Goal: Task Accomplishment & Management: Complete application form

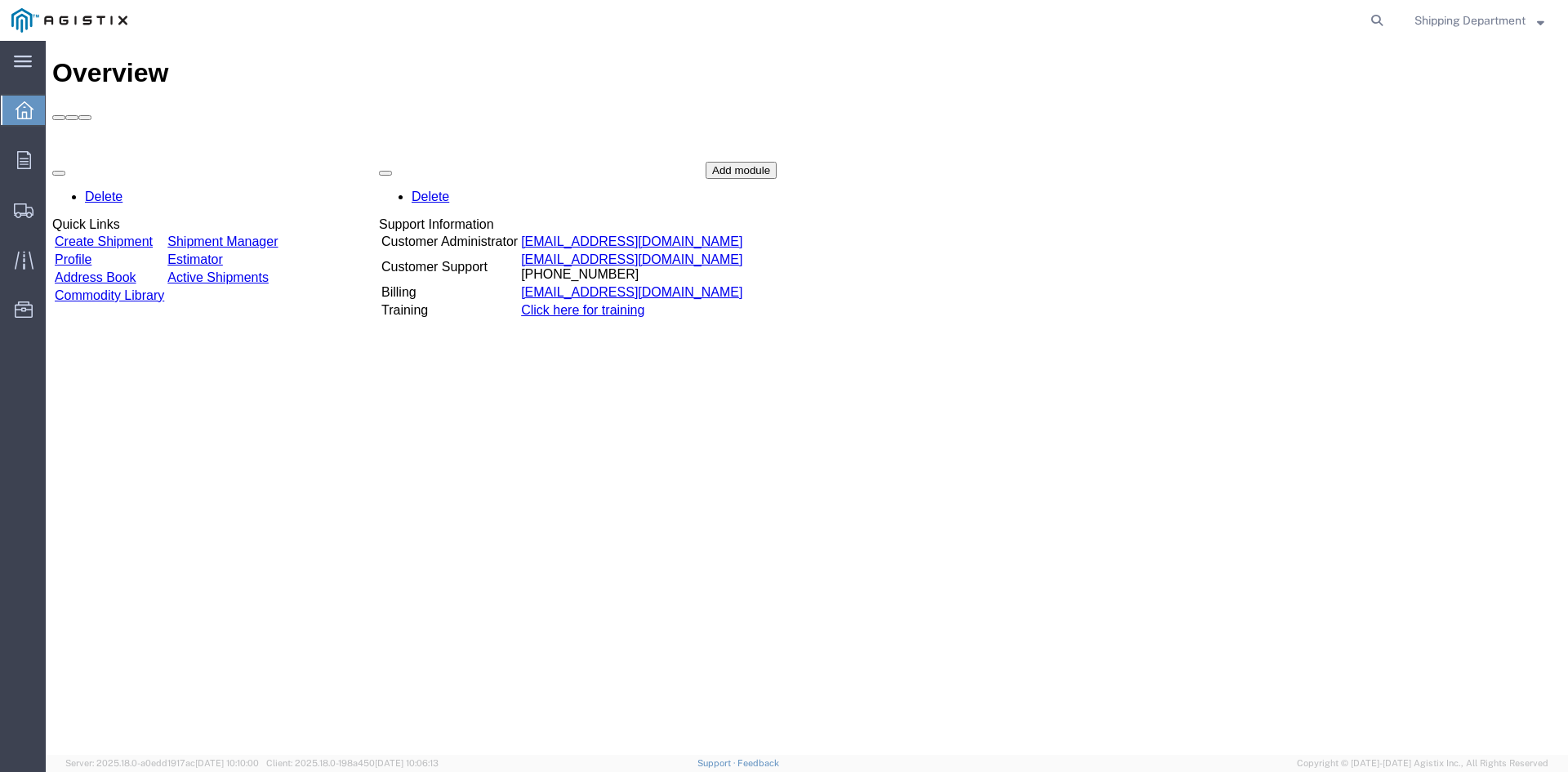
click at [147, 234] on link "Create Shipment" at bounding box center [103, 241] width 98 height 14
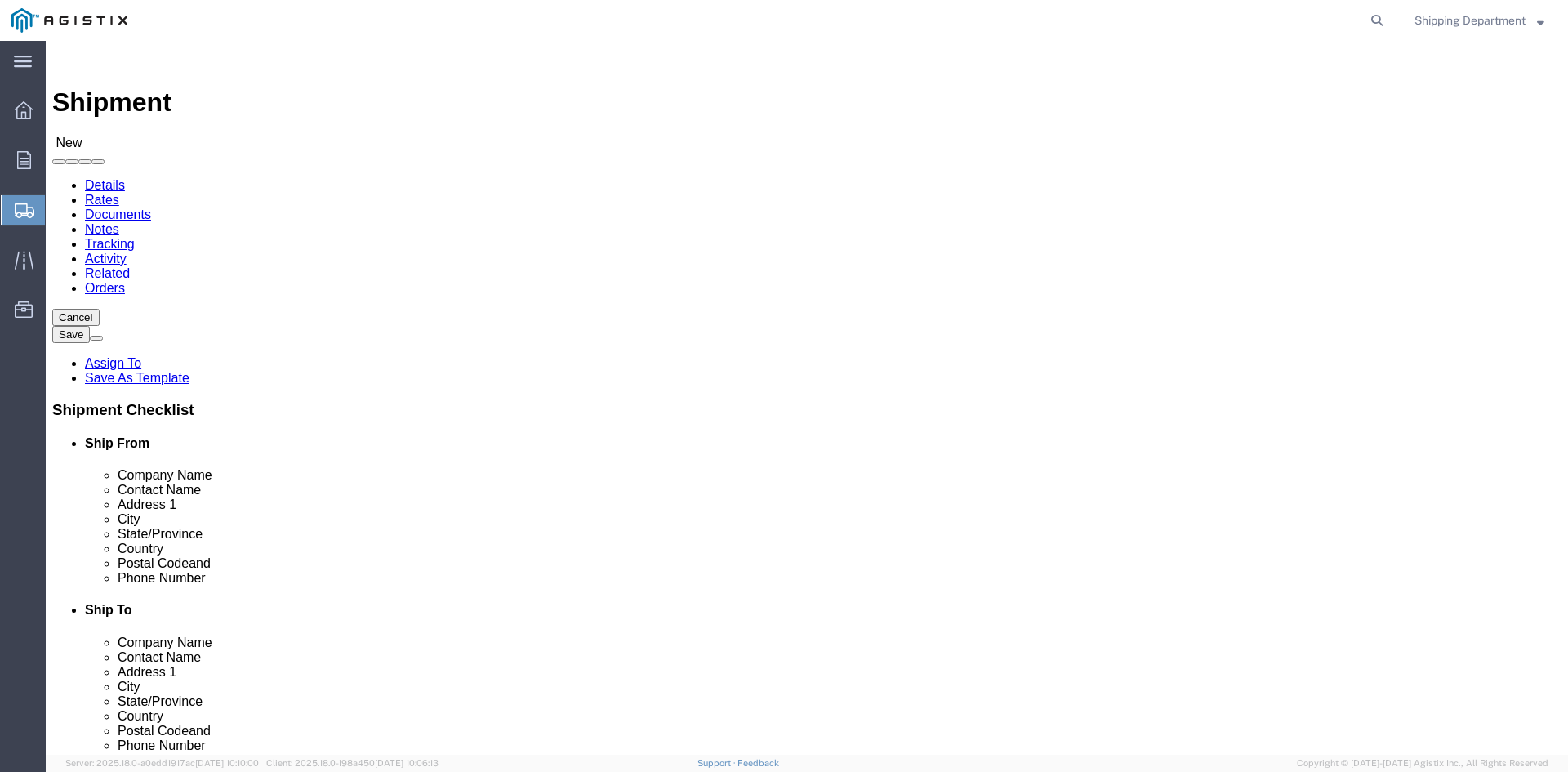
select select
drag, startPoint x: 442, startPoint y: 286, endPoint x: 396, endPoint y: 244, distance: 62.3
click select "Select [PERSON_NAME] Manufacturing Co PG&E"
select select "9596"
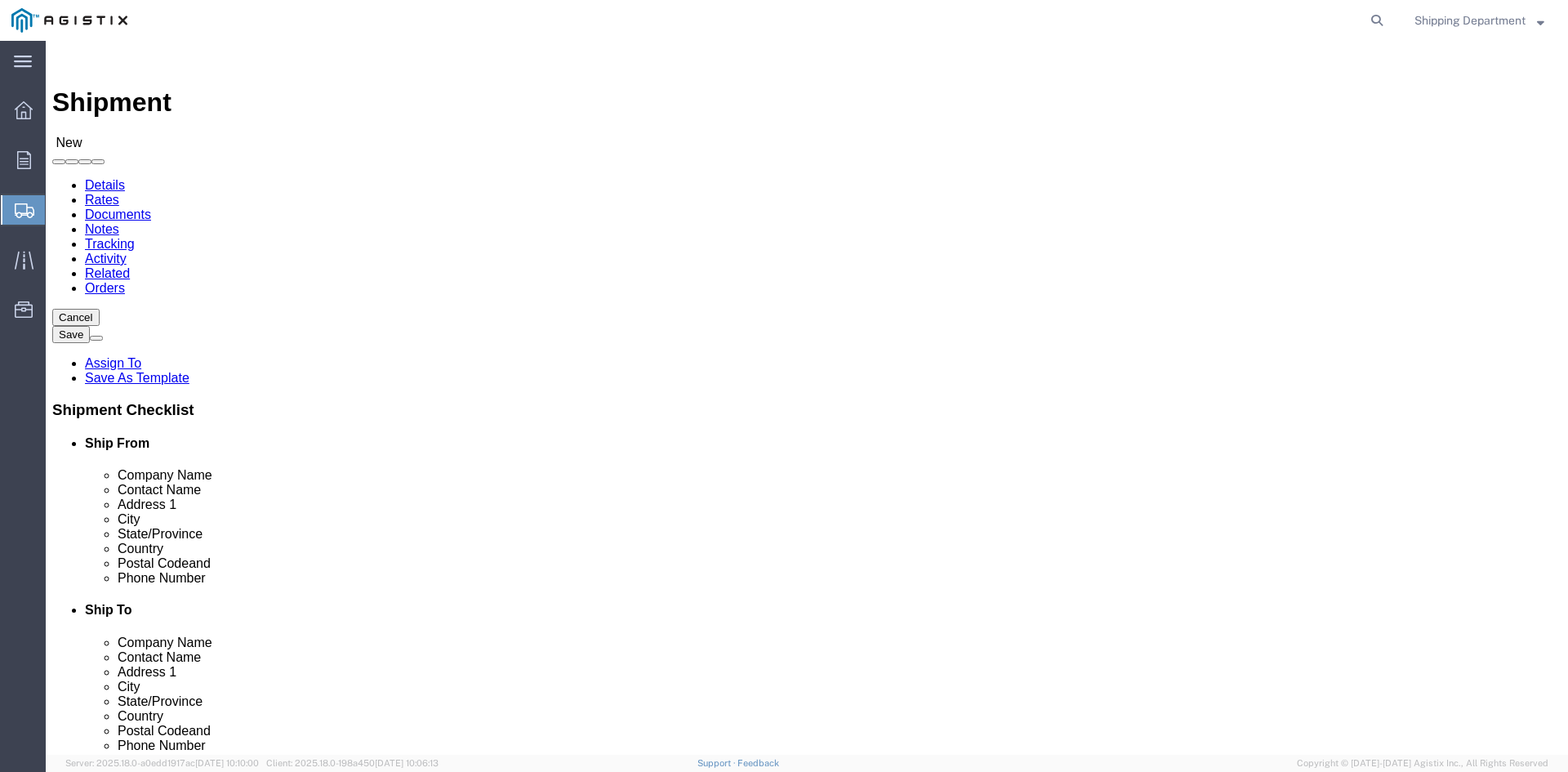
click select "Select [PERSON_NAME] Manufacturing Co PG&E"
select select "PURCHORD"
select select
click select "Select All Others [GEOGRAPHIC_DATA] [GEOGRAPHIC_DATA] [GEOGRAPHIC_DATA] [GEOGRA…"
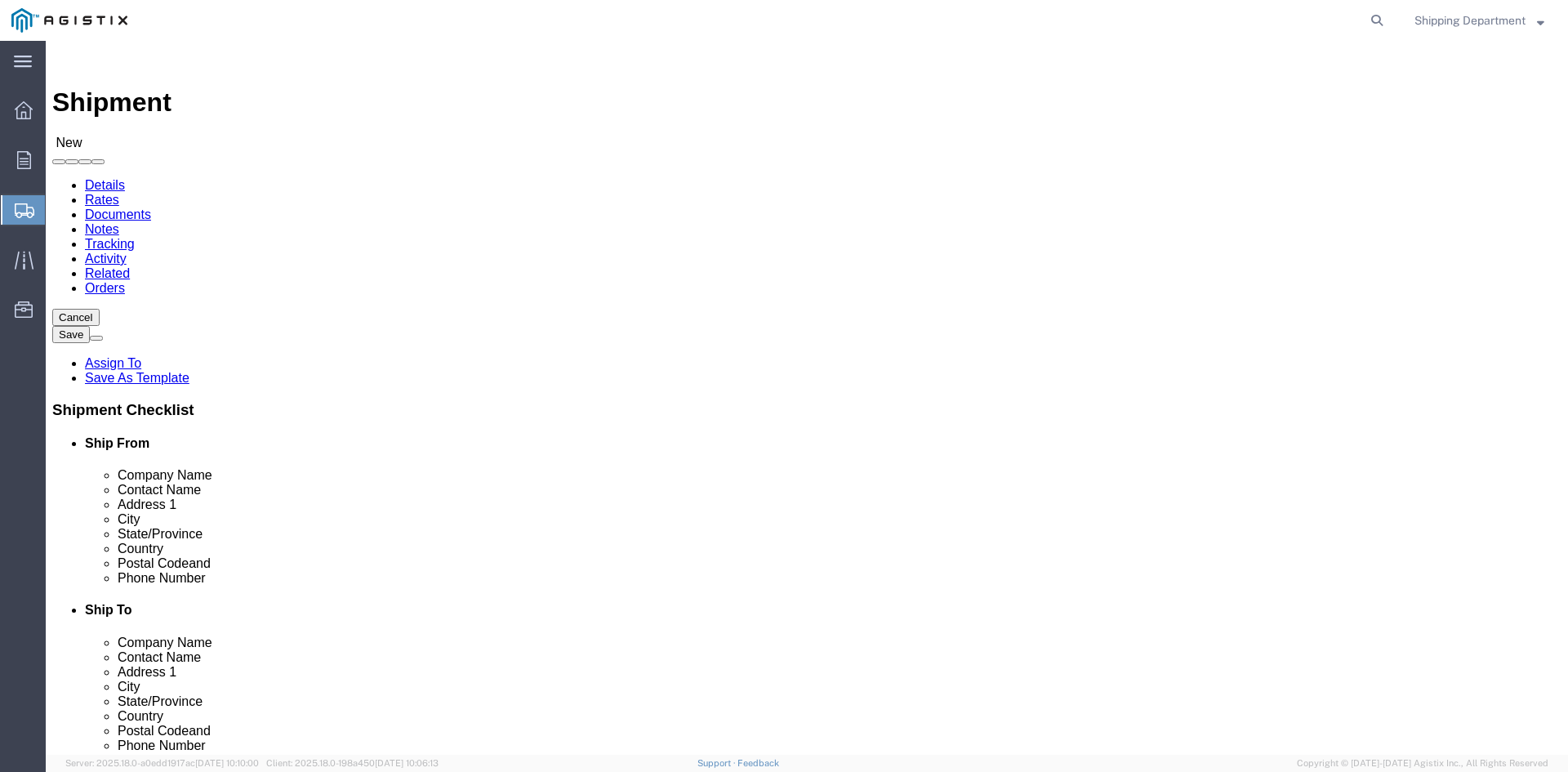
select select "19996"
click select "Select All Others [GEOGRAPHIC_DATA] [GEOGRAPHIC_DATA] [GEOGRAPHIC_DATA] [GEOGRA…"
click span
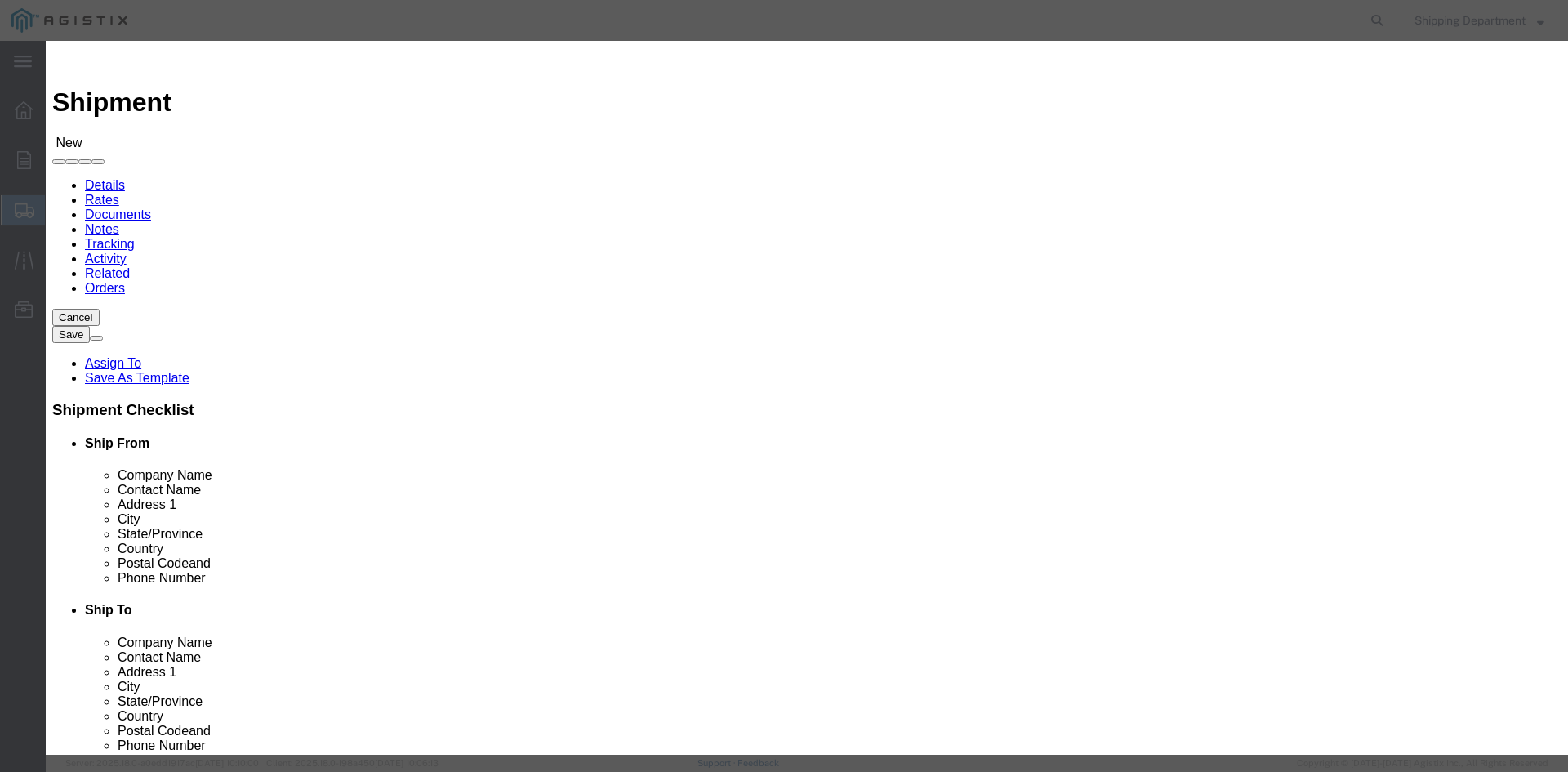
click link "Zip"
click button "Select"
select select
type input "[PERSON_NAME] MFG CO"
type input "[PERSON_NAME]"
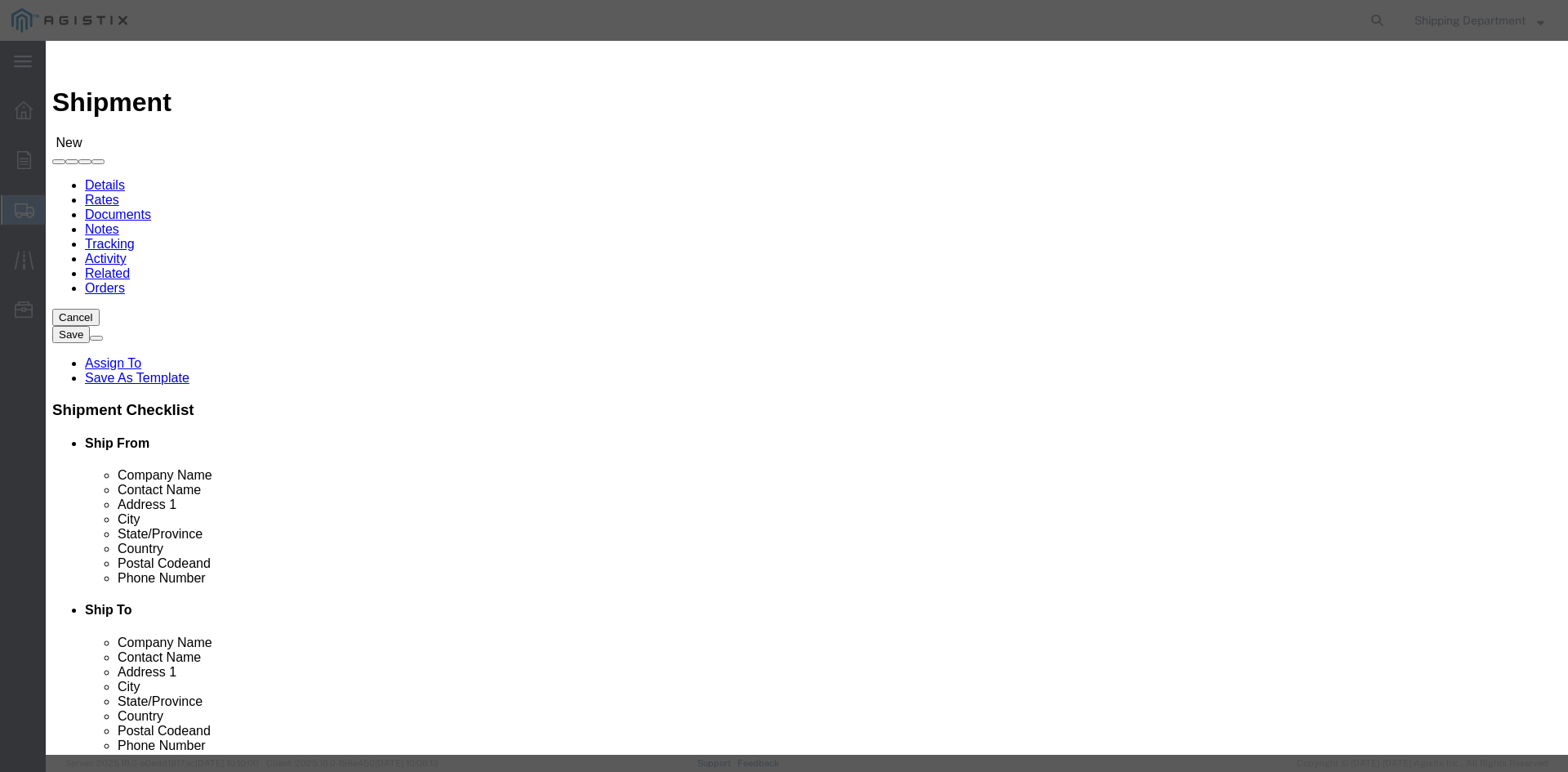
type input "2261 [PERSON_NAME] CT"
type input "[GEOGRAPHIC_DATA]"
type input "94565"
type input "5108563600"
select select "CA"
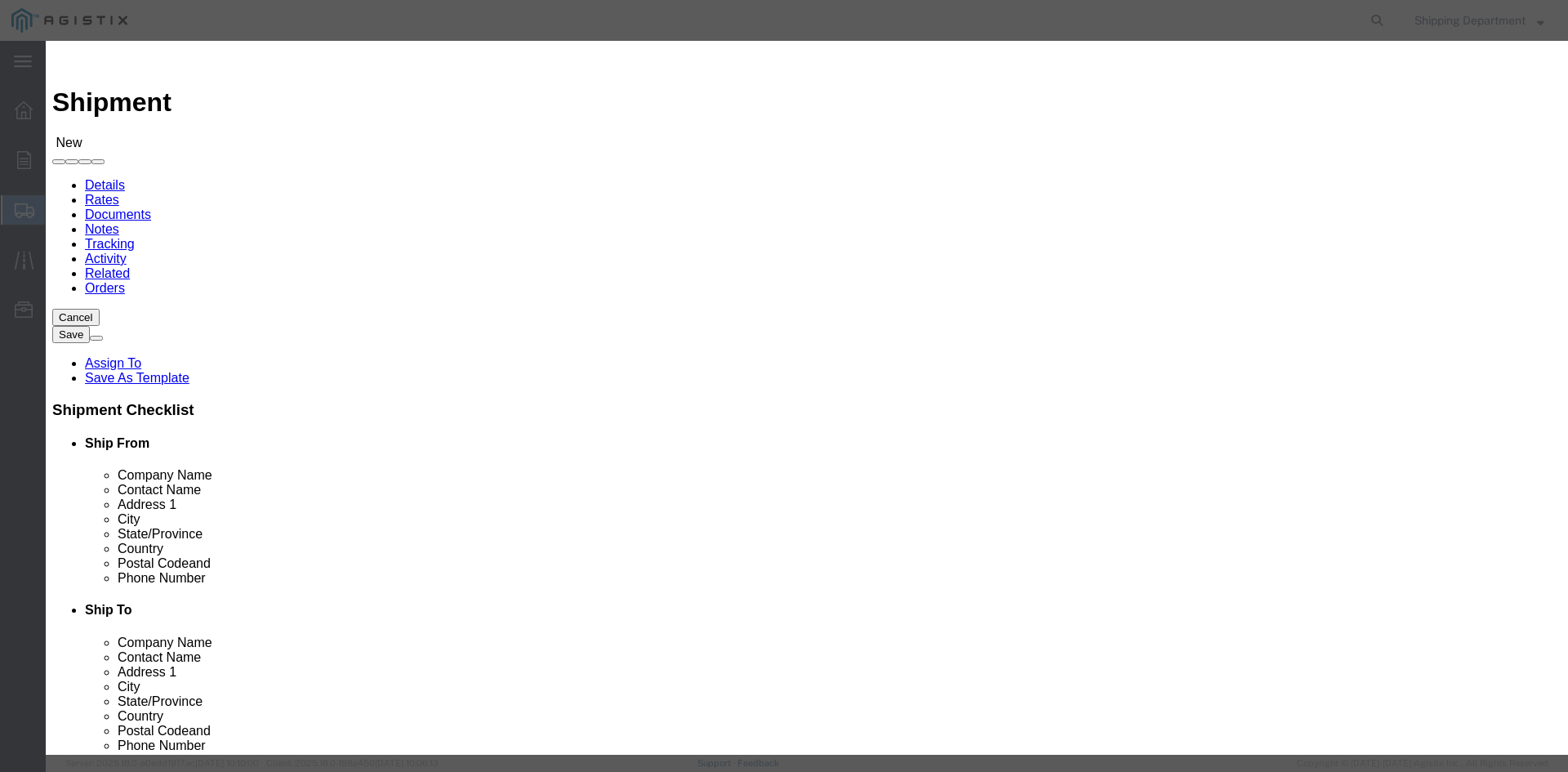
click button "Select"
select select
type input "PG&E - [GEOGRAPHIC_DATA]"
type input "RECEIVING DEPT"
type input "[STREET_ADDRESS]"
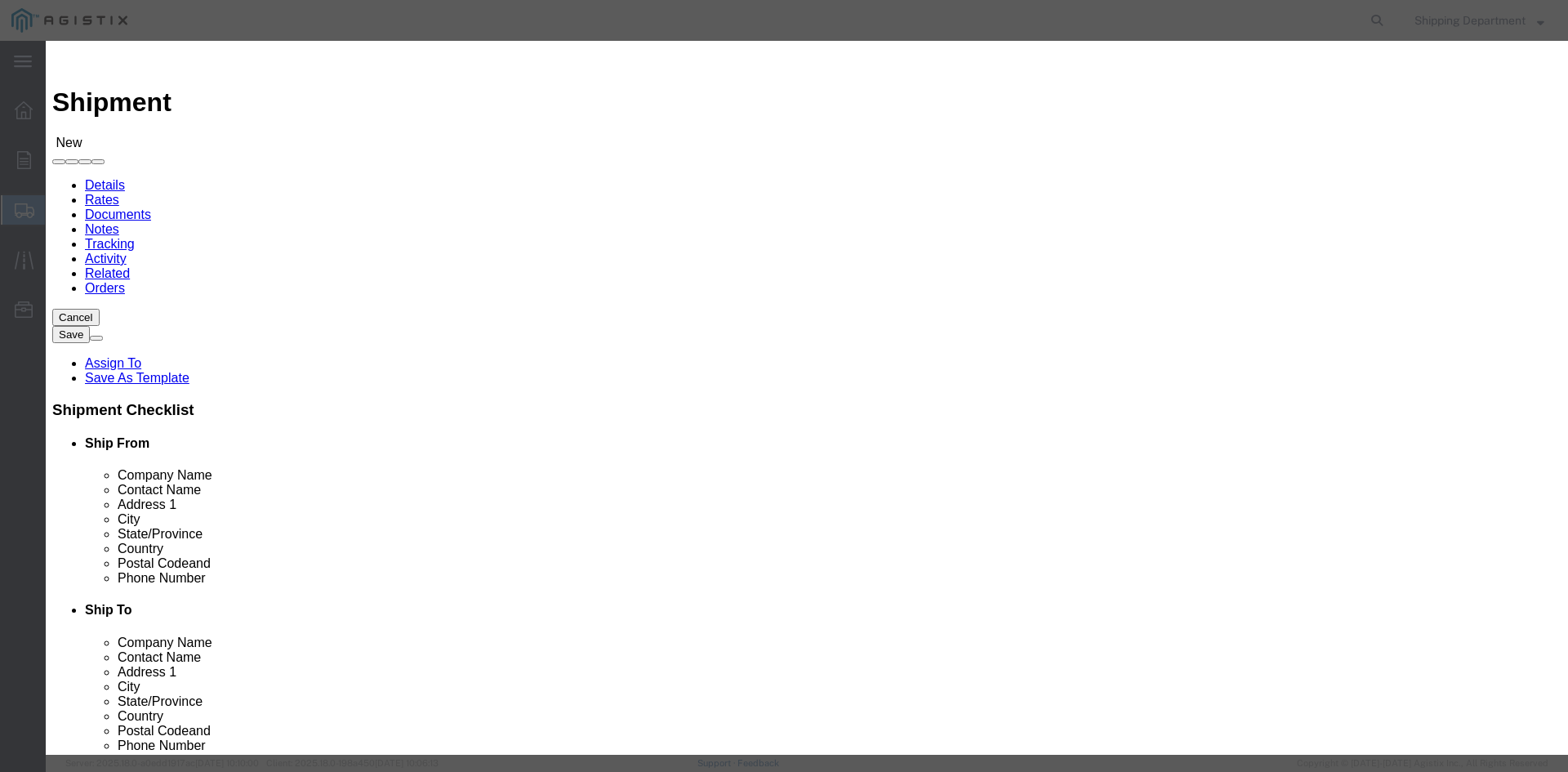
type input "[GEOGRAPHIC_DATA]"
type input "95692"
type input "5108563600"
select select "CA"
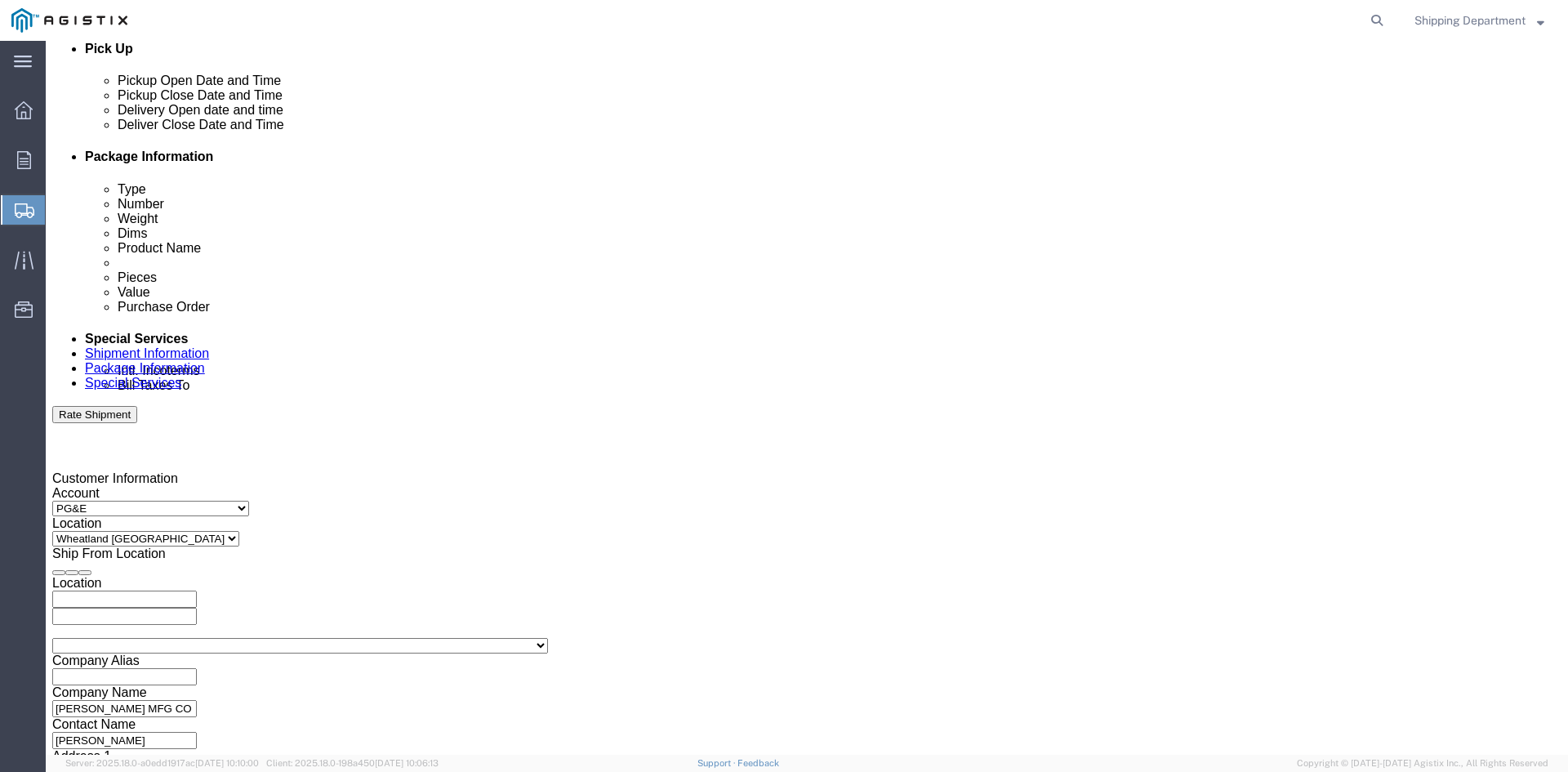
scroll to position [735, 0]
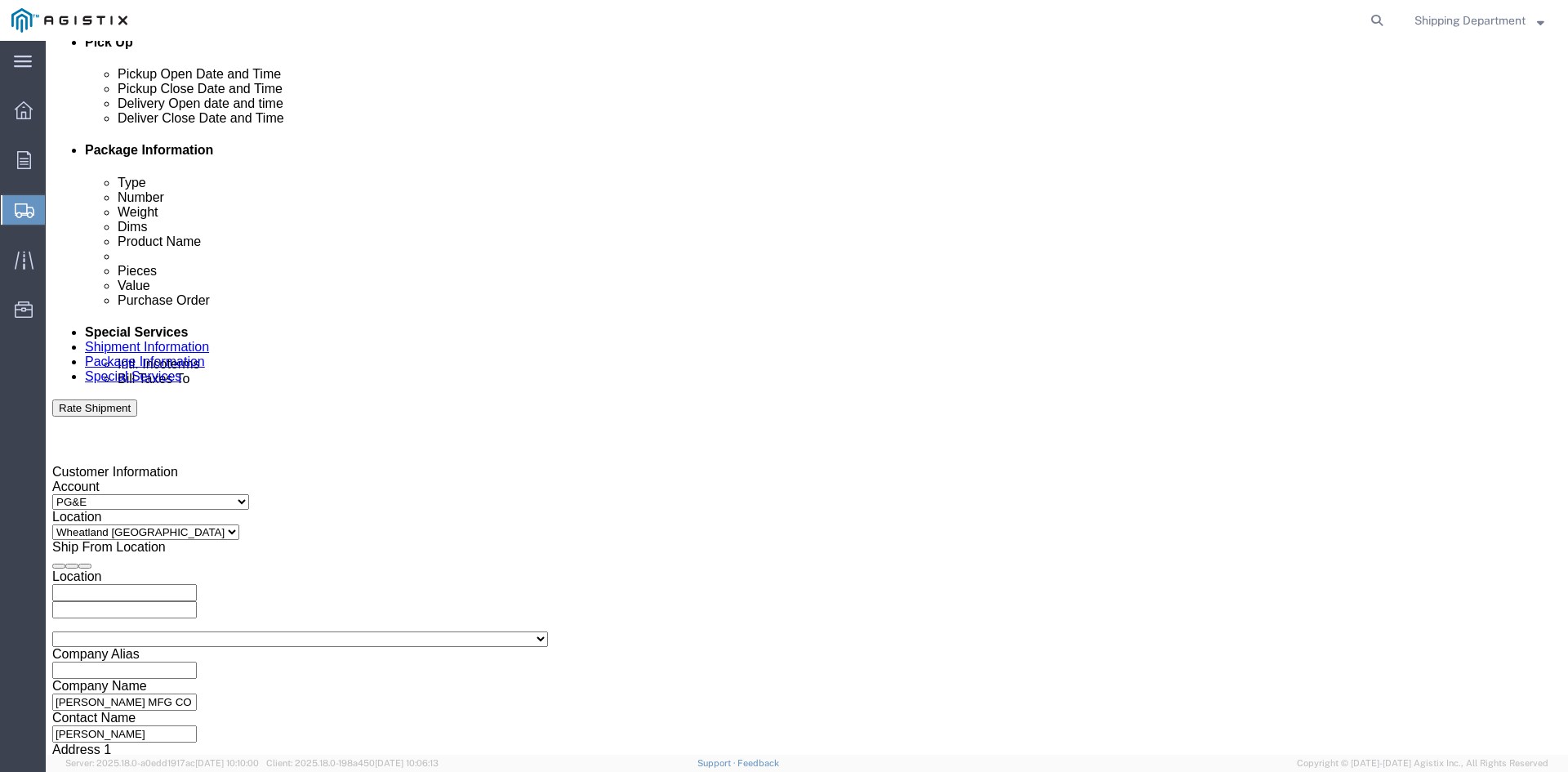
click div "[DATE] 7:00 AM"
click button "Apply"
click div
click button "Apply"
click div
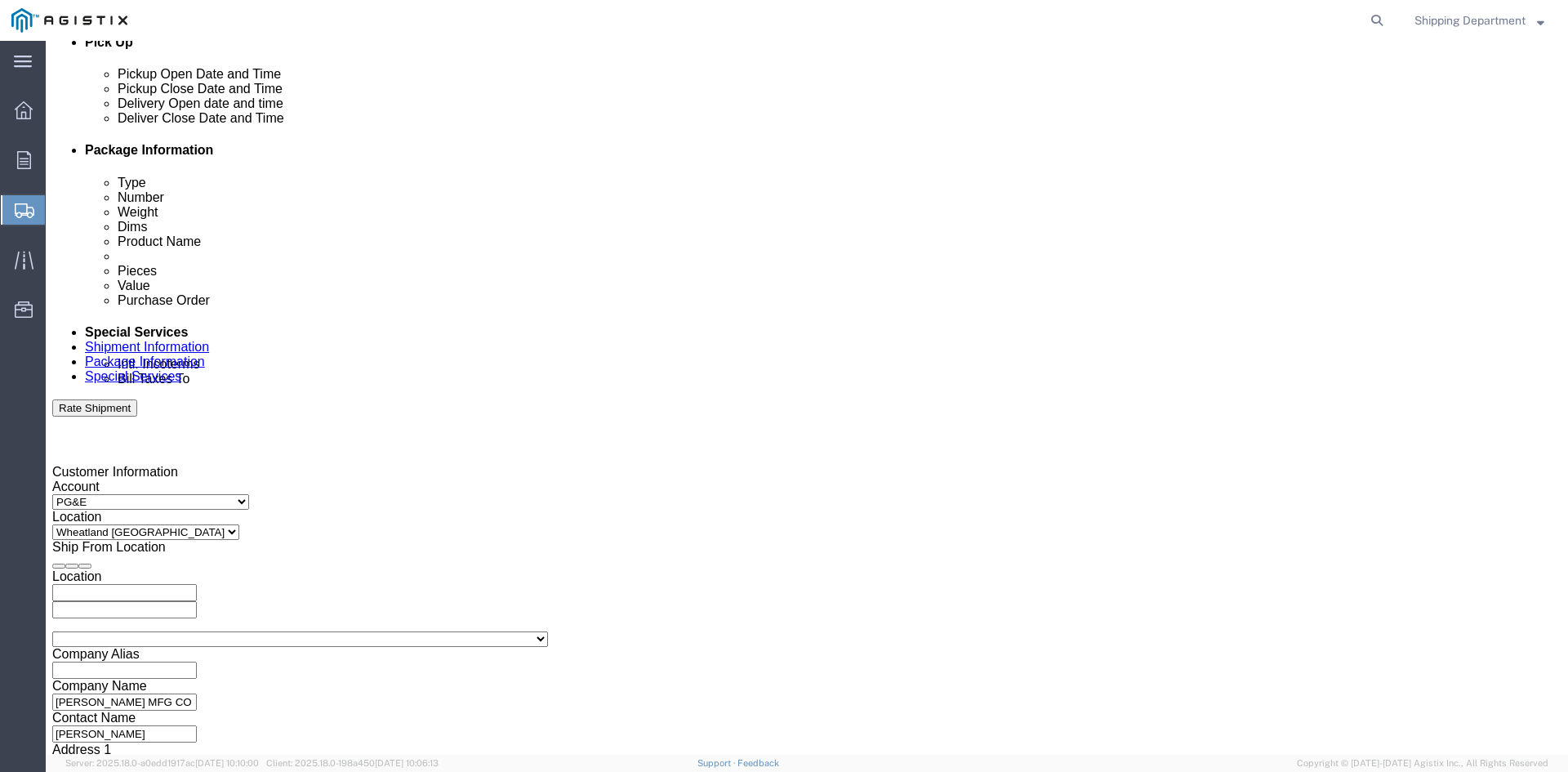
click button "Apply"
click input "text"
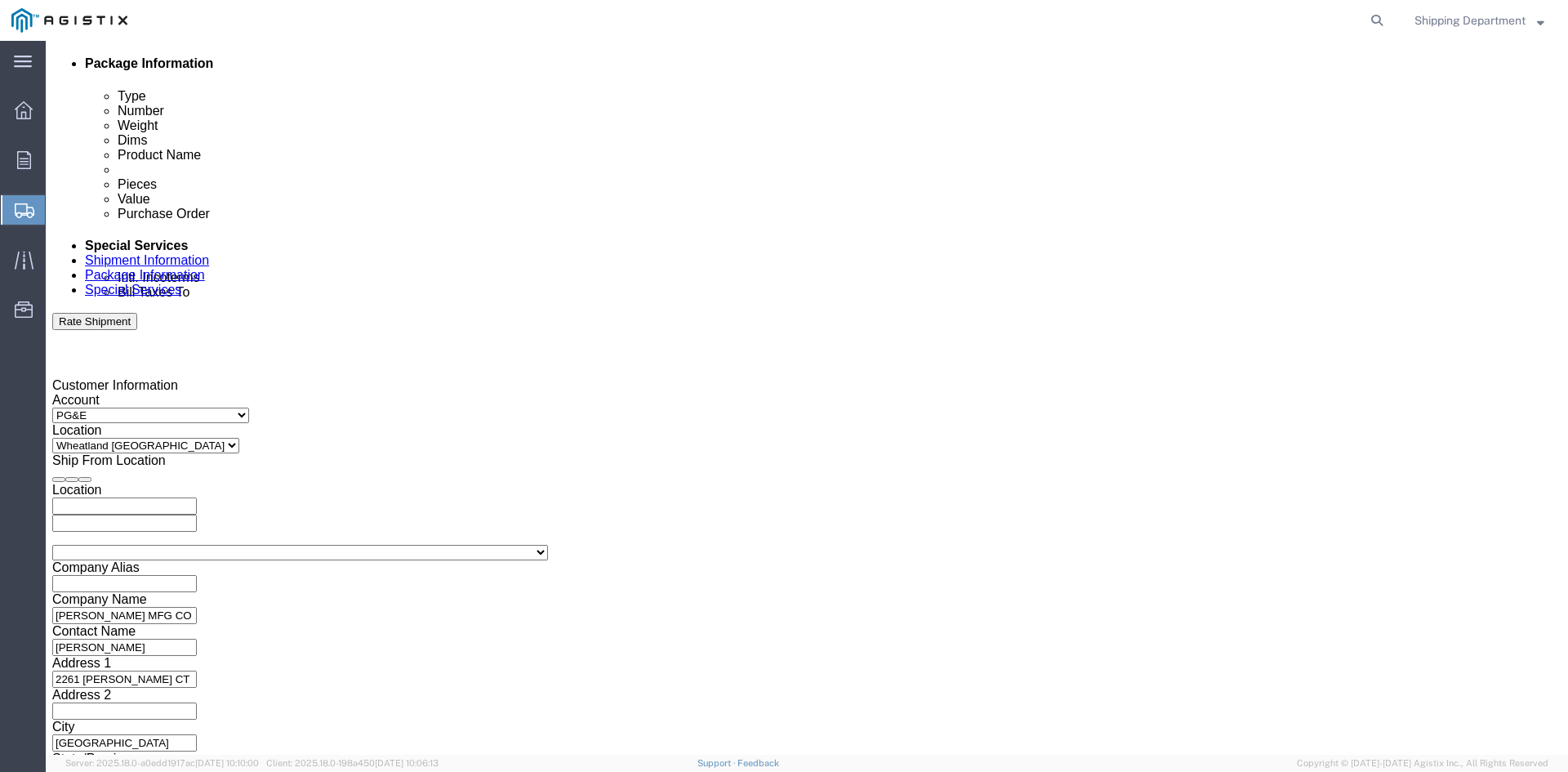
scroll to position [822, 0]
type input "3501410062"
click button "Continue"
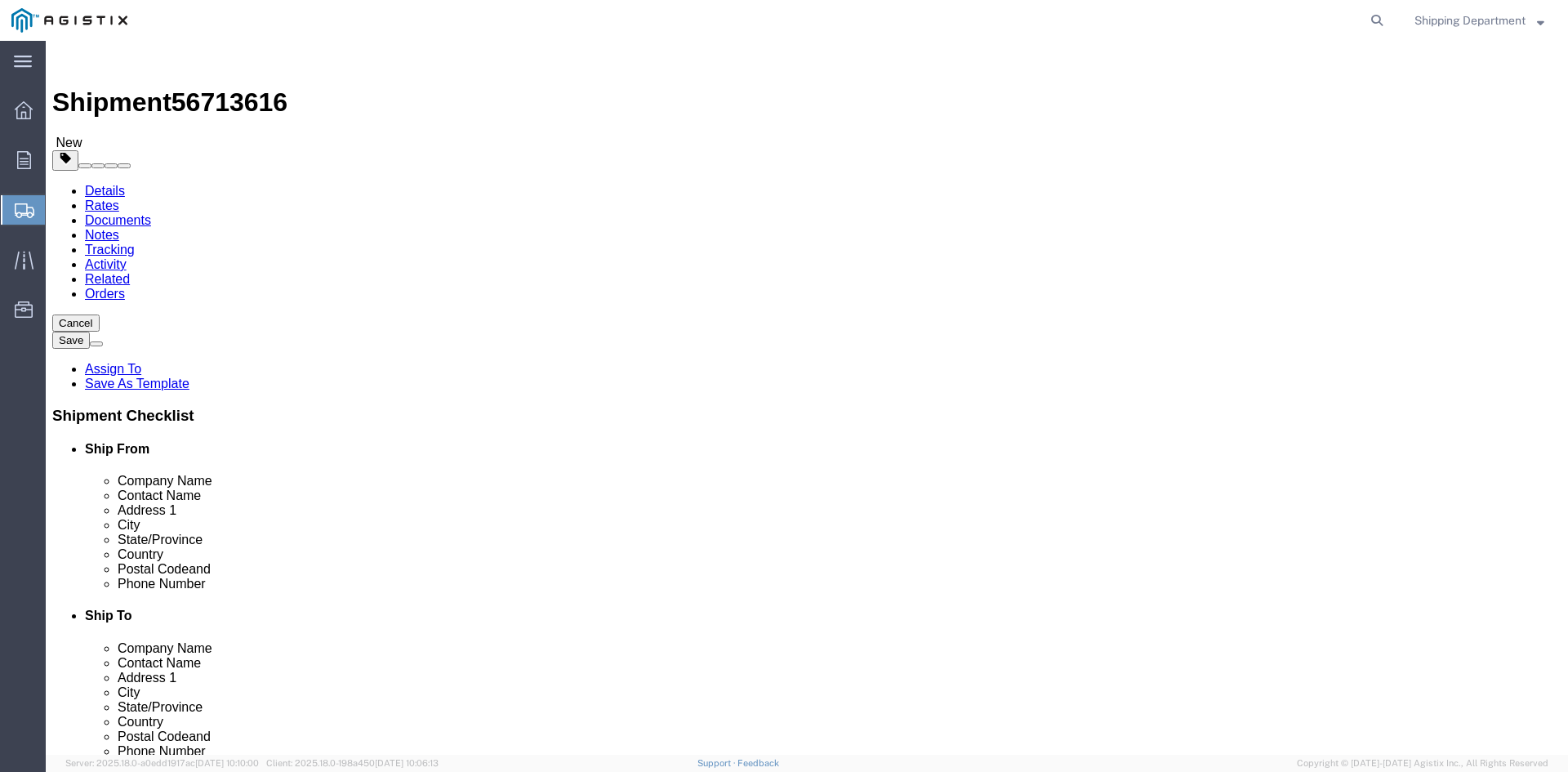
click select "Select Bulk Bundle(s) Cardboard Box(es) Carton(s) Crate(s) Drum(s) (Fiberboard)…"
select select "PONS"
click select "Select Bulk Bundle(s) Cardboard Box(es) Carton(s) Crate(s) Drum(s) (Fiberboard)…"
click input "1"
type input "10"
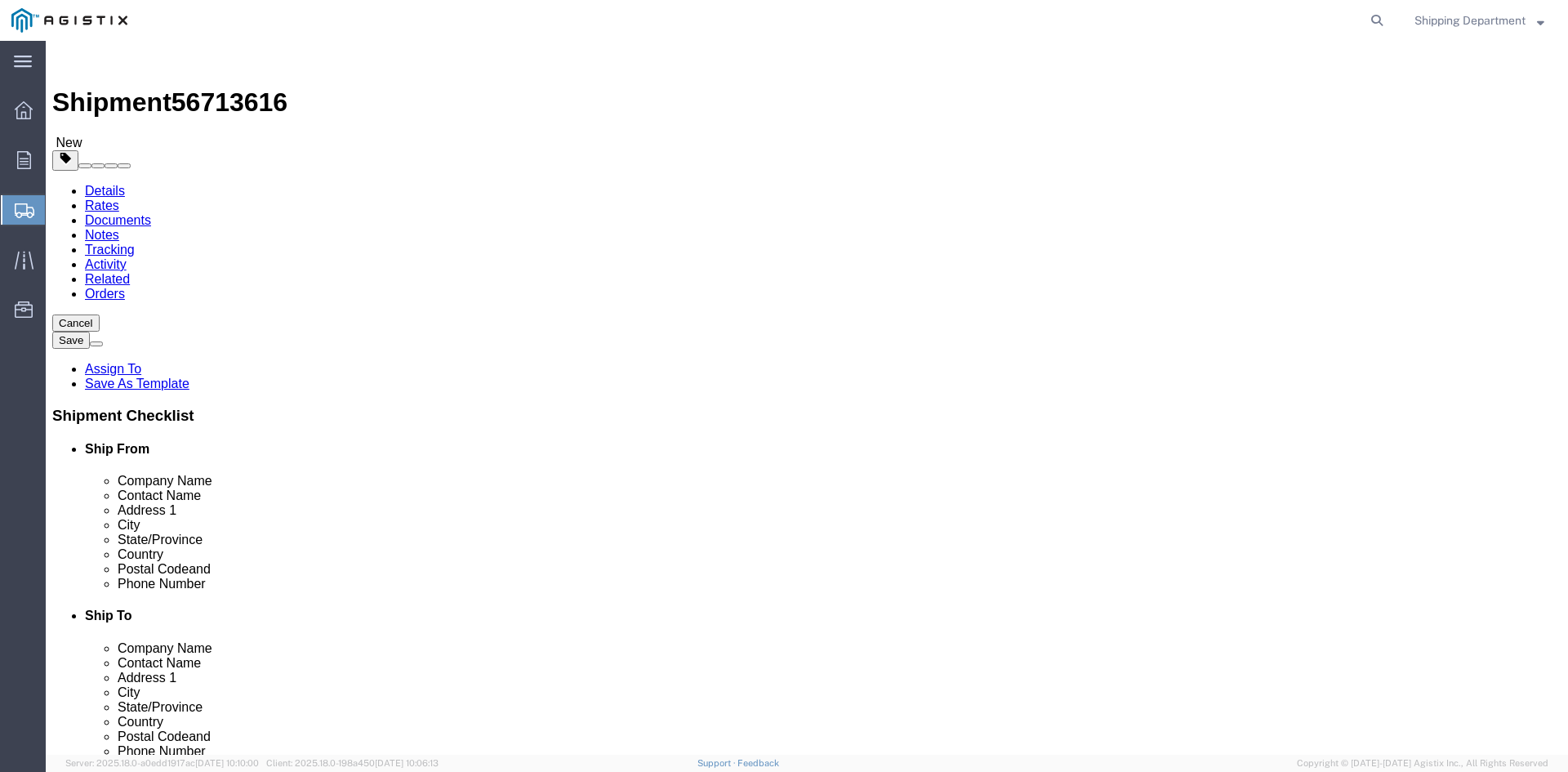
click input "text"
type input "96"
type input "48"
type input "58"
drag, startPoint x: 261, startPoint y: 404, endPoint x: 156, endPoint y: 400, distance: 105.1
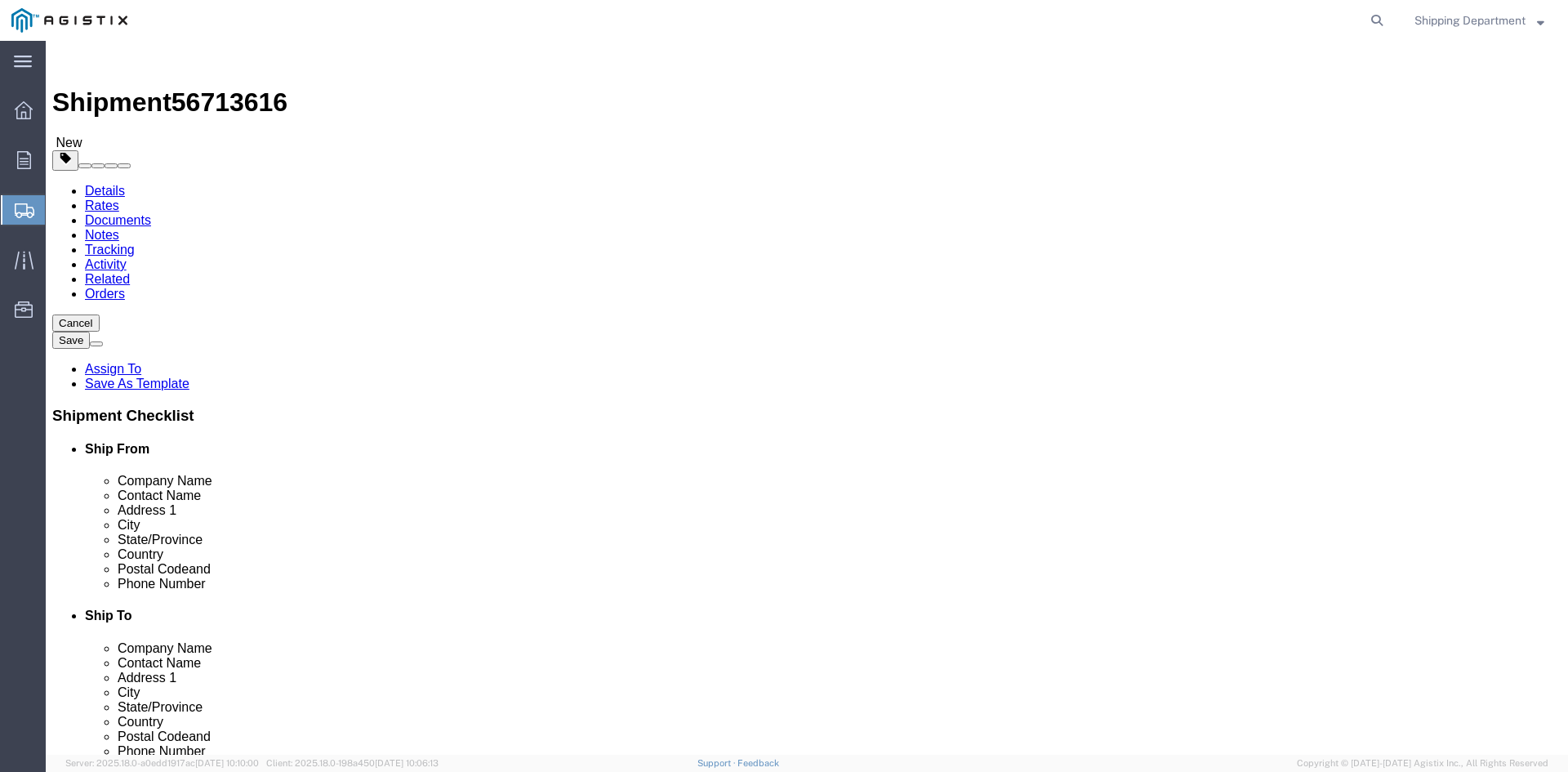
click div "Weight 0.00 Select kgs lbs Ship. t°"
type input "16000"
click link "Add Content"
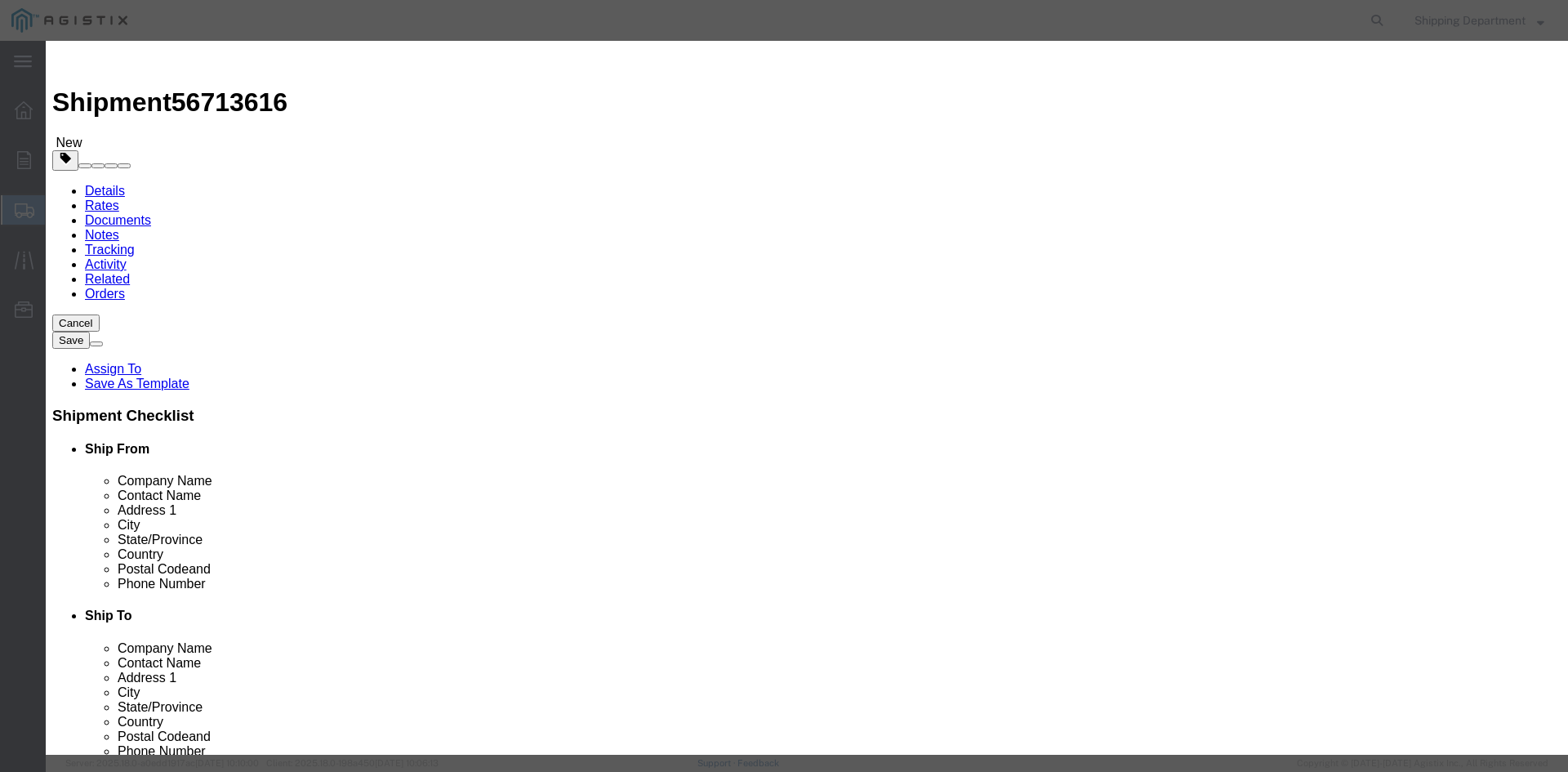
click input "text"
type input "fiberg"
click td "Name: ANTENNA COLLINEAR FIBERG LASS"
select select
select select "USD"
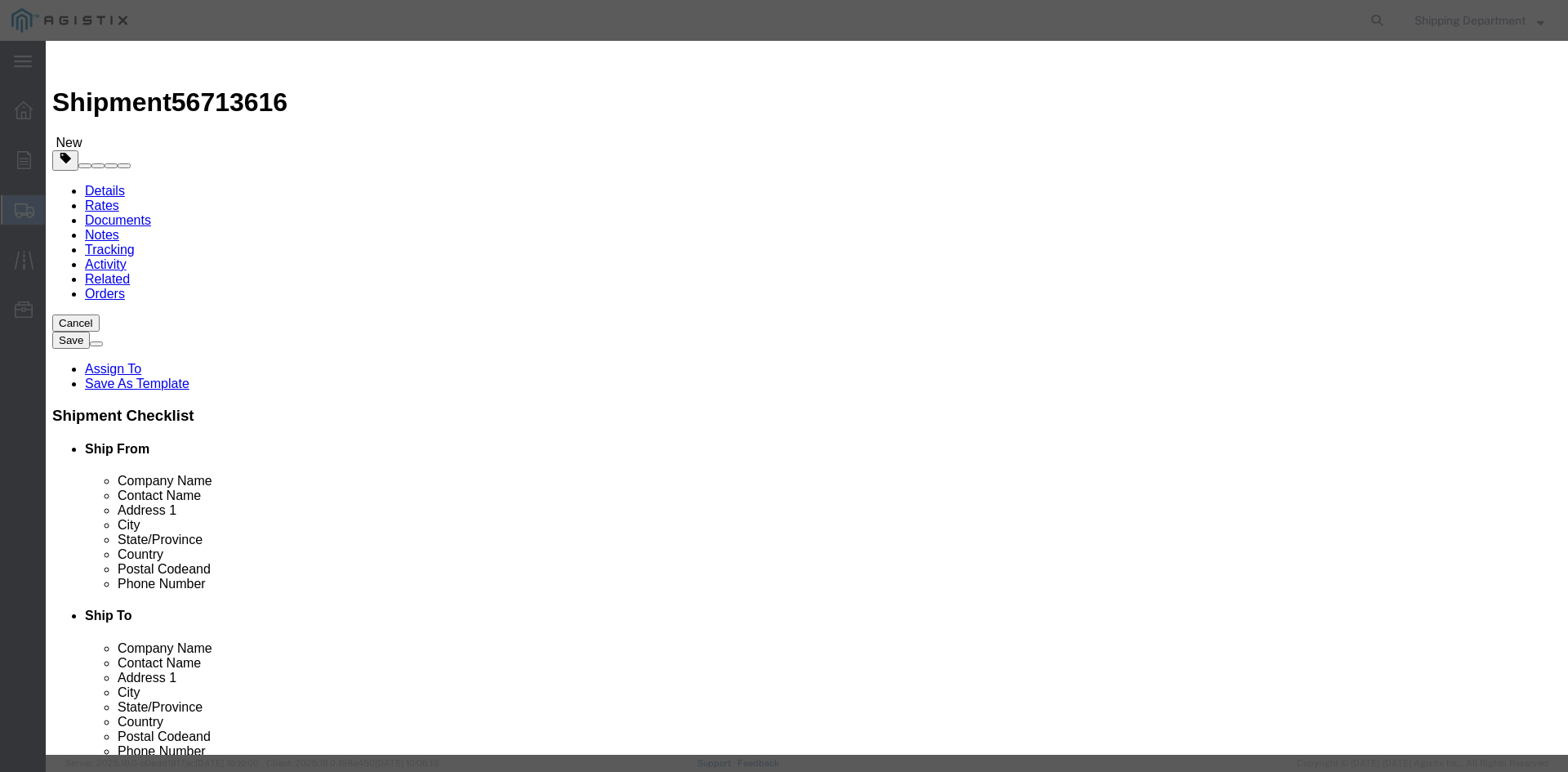
type input "ANTENNA COLLINEAR FIBERGLASS"
type input "D759917"
type input "ANTENNA COLLINEAR FIBERGLASS"
drag, startPoint x: 561, startPoint y: 290, endPoint x: 413, endPoint y: 284, distance: 148.1
click div "Product Name ANTENNA COLLINEAR FIBERGLASS fiberg Pieces Select Bag Barrels 100B…"
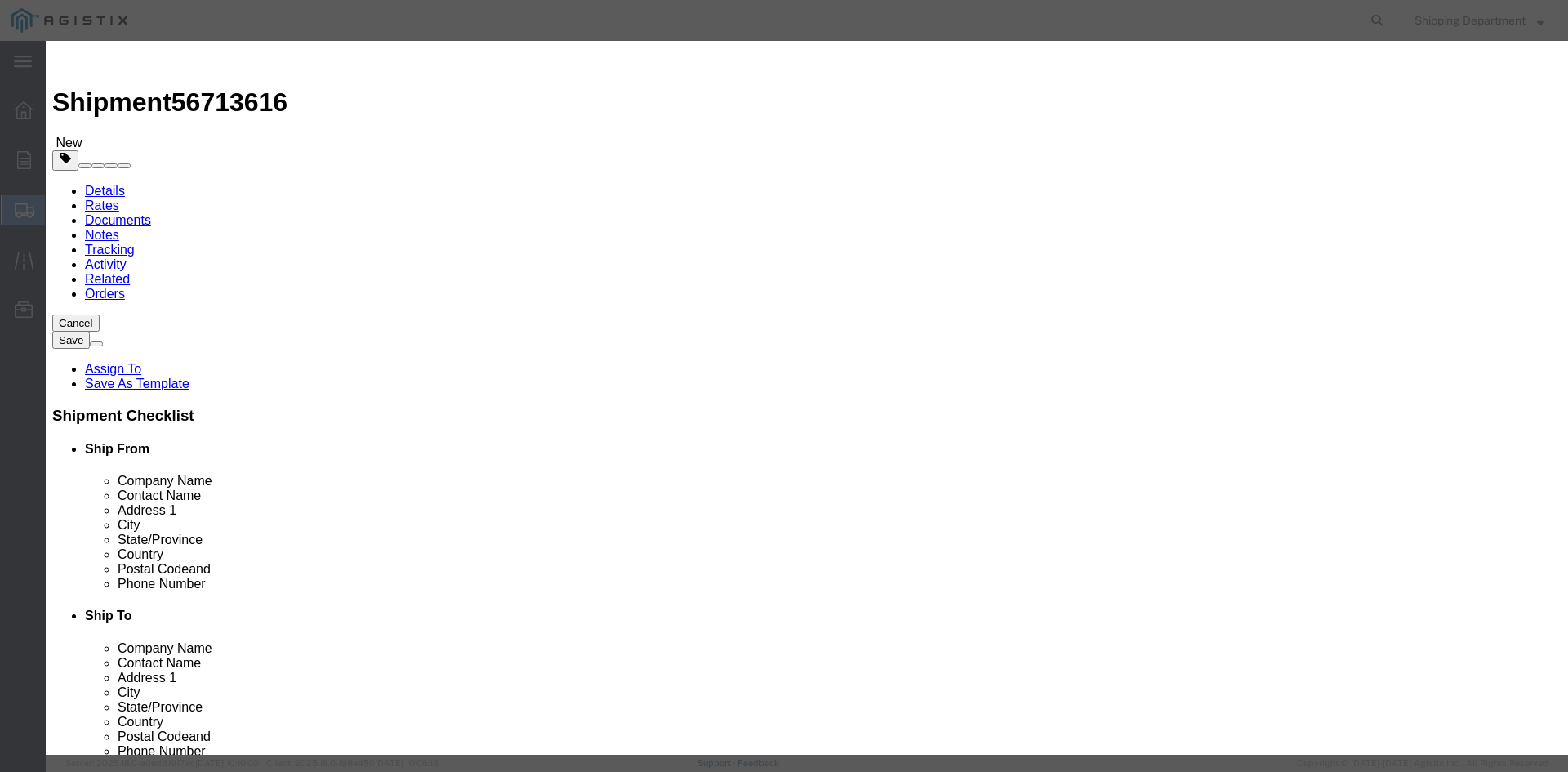
type input "m150591"
click td "Name: CROSSARM COMPOSITE TANGENT 8'"
type input "CROSSARM COMPOSITE TANGENT 8'"
type input "M150591"
click input "text"
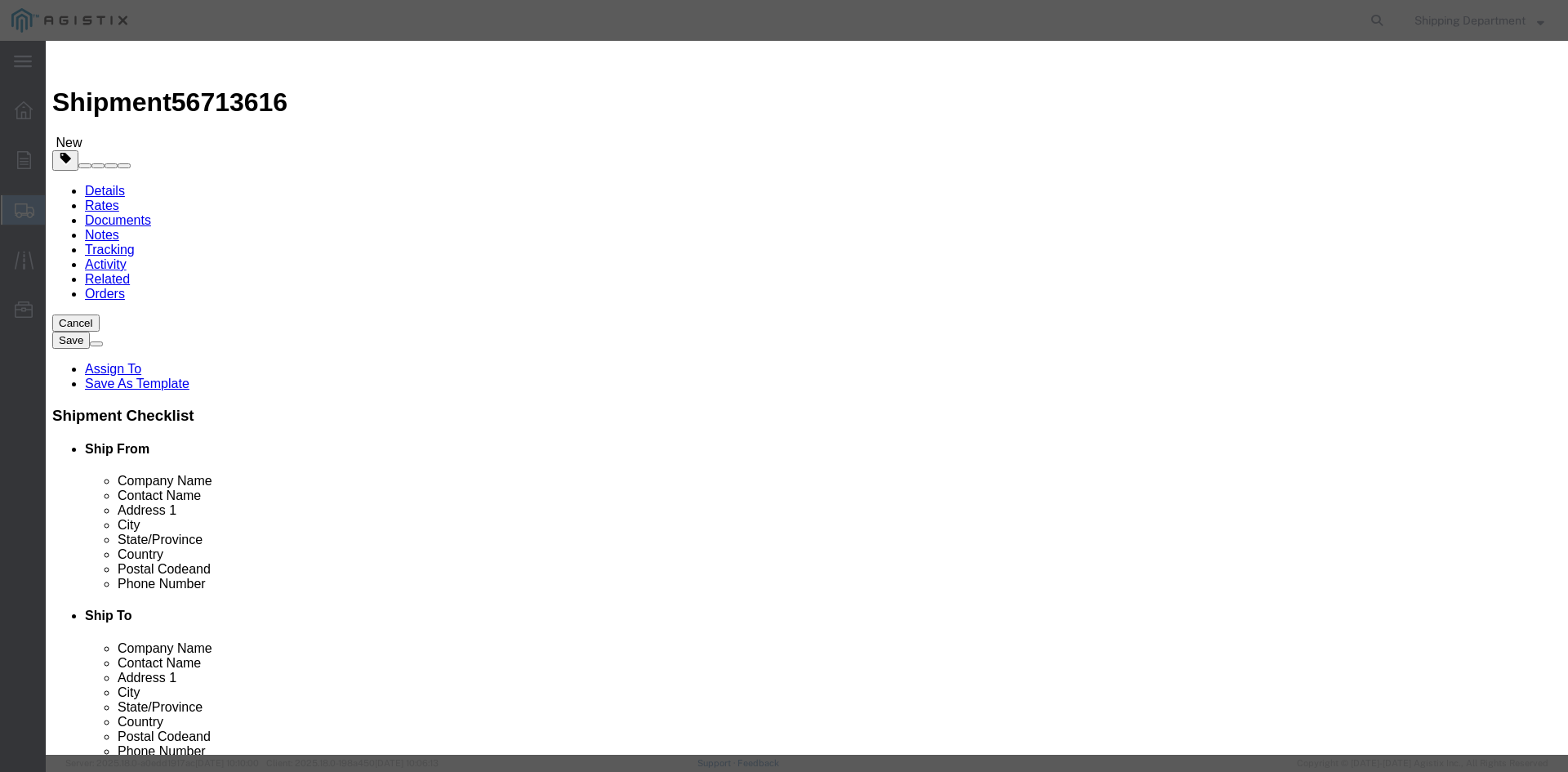
type input "420"
click input "text"
type input "1"
click select "Select 50 55 60 65 70 85 92.5 100 125 175 250 300 400"
select select "50"
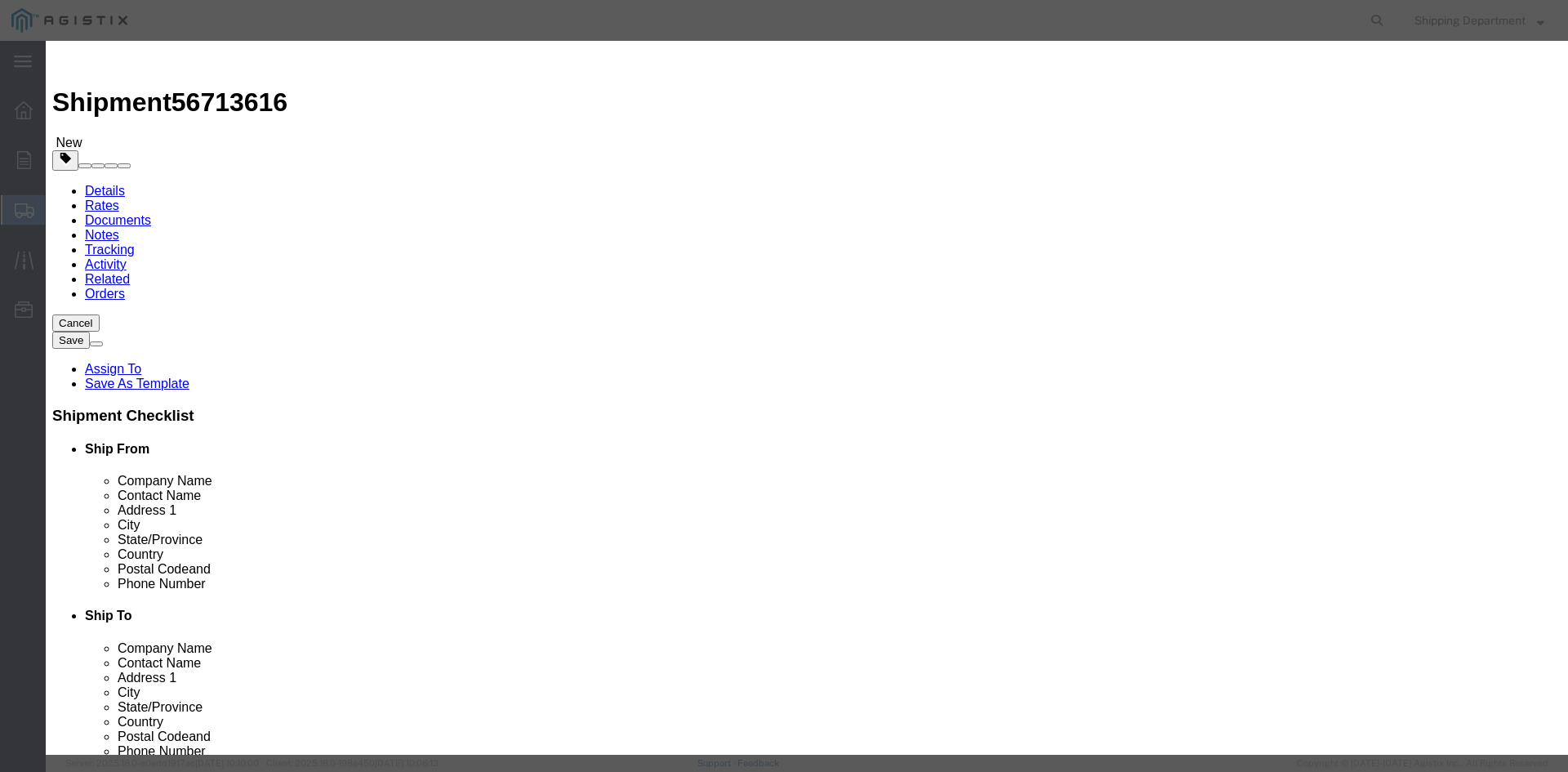
click select "Select 50 55 60 65 70 85 92.5 100 125 175 250 300 400"
click button "Save & Close"
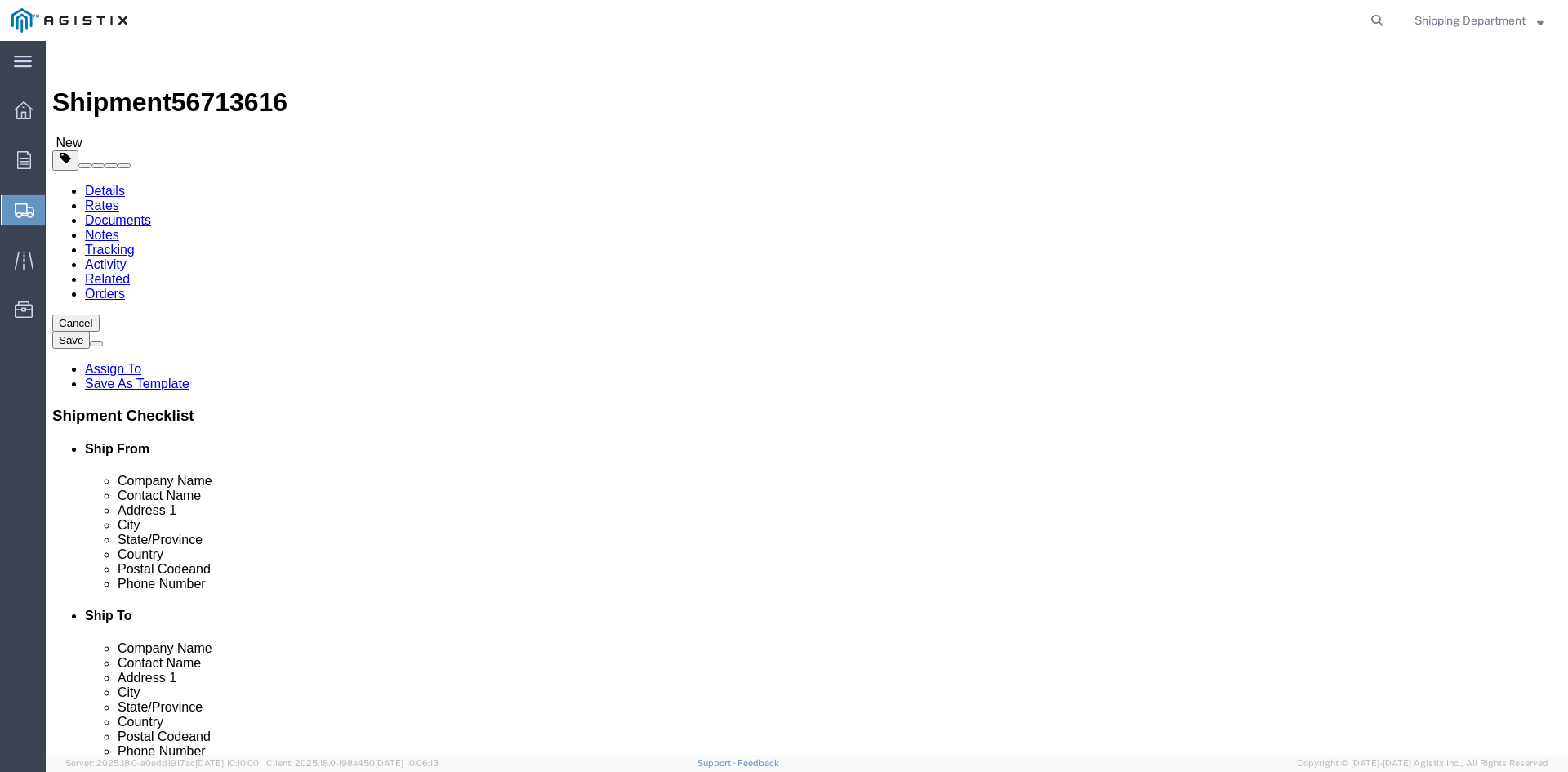
drag, startPoint x: 1195, startPoint y: 347, endPoint x: 1171, endPoint y: 353, distance: 24.7
click div "Please fix the following errors Customer Information Account Select [PERSON_NAM…"
click button "Continue"
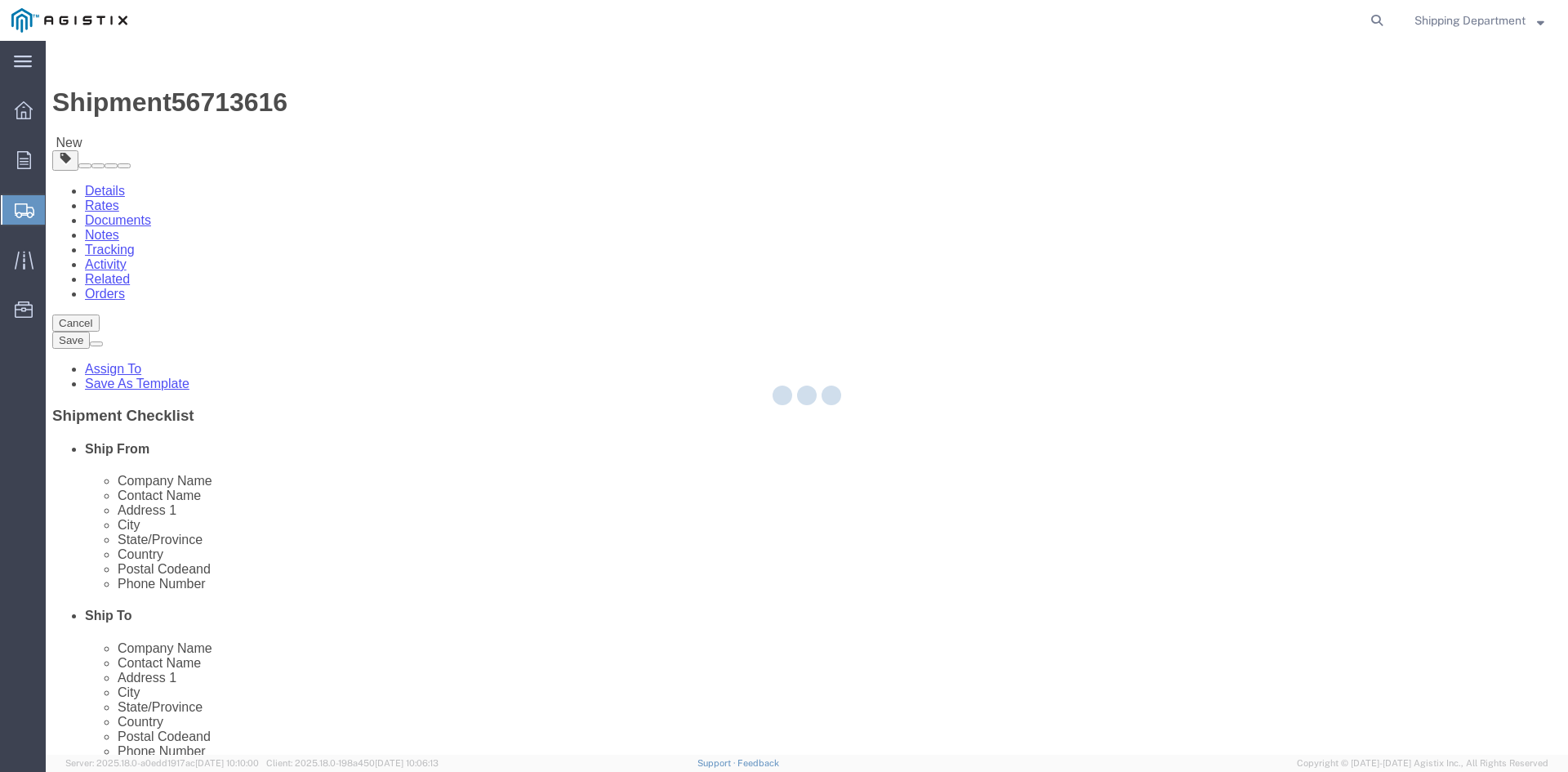
select select
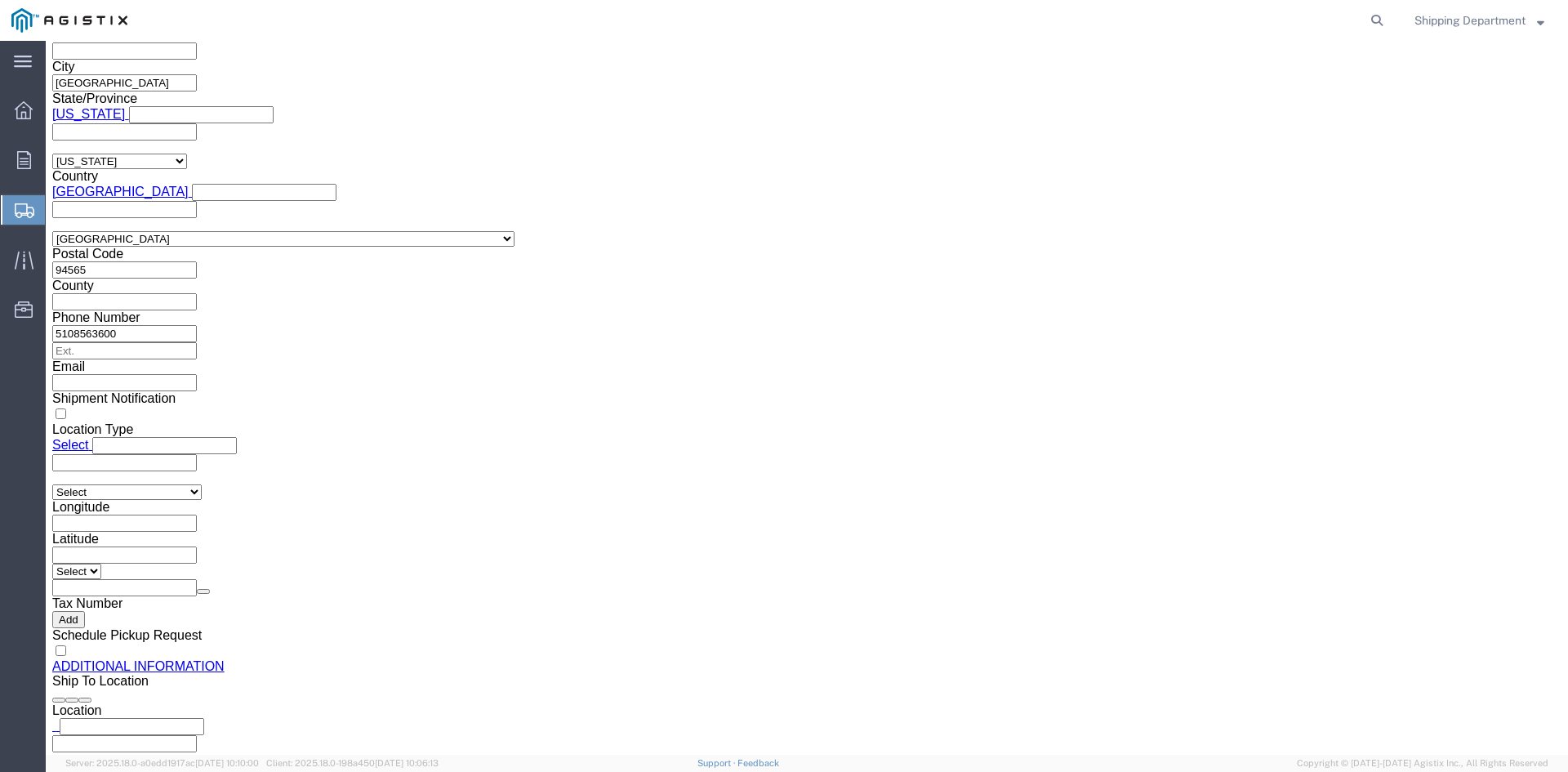
scroll to position [1506, 0]
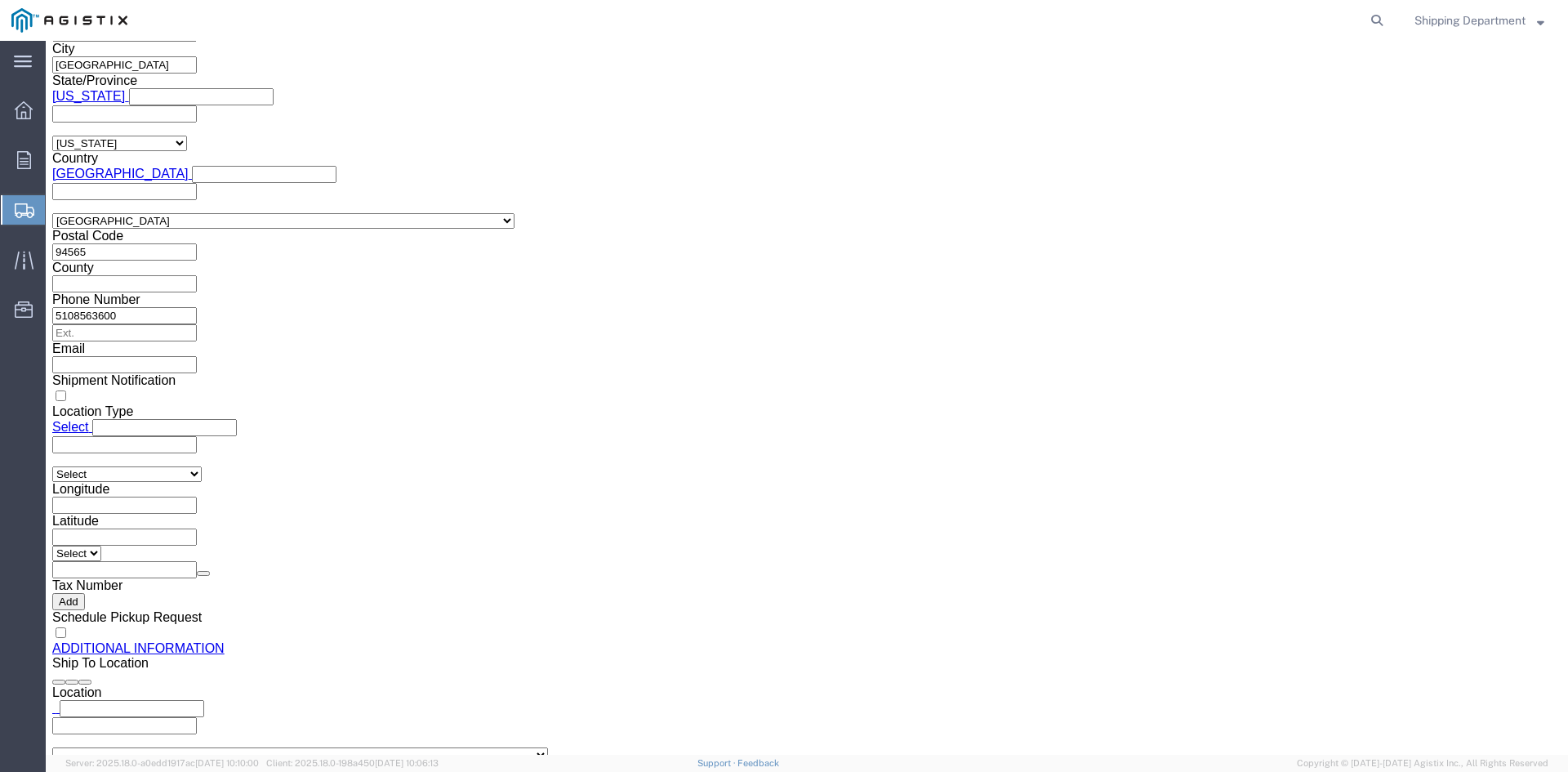
click button "Rate Shipment"
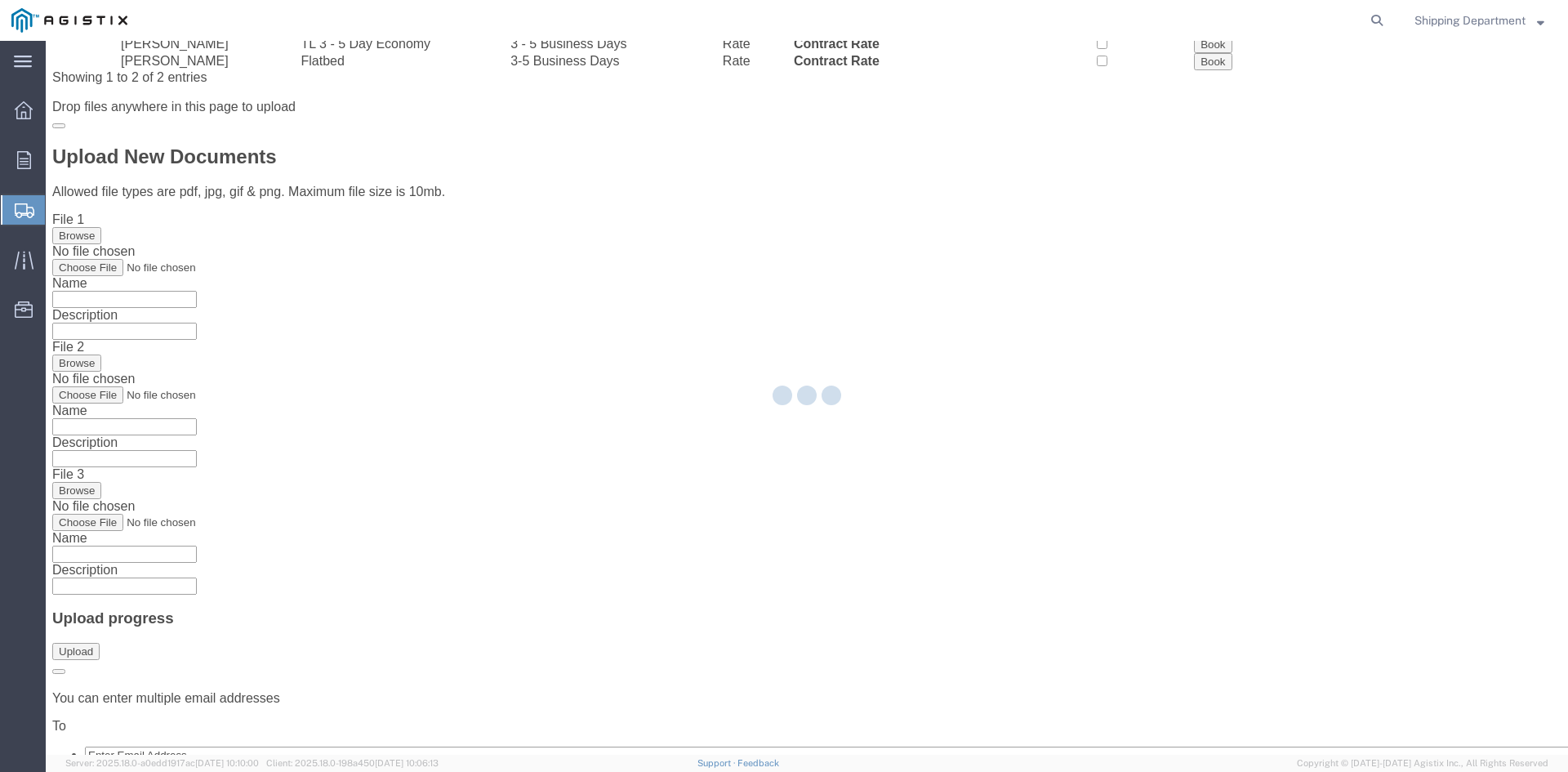
scroll to position [0, 0]
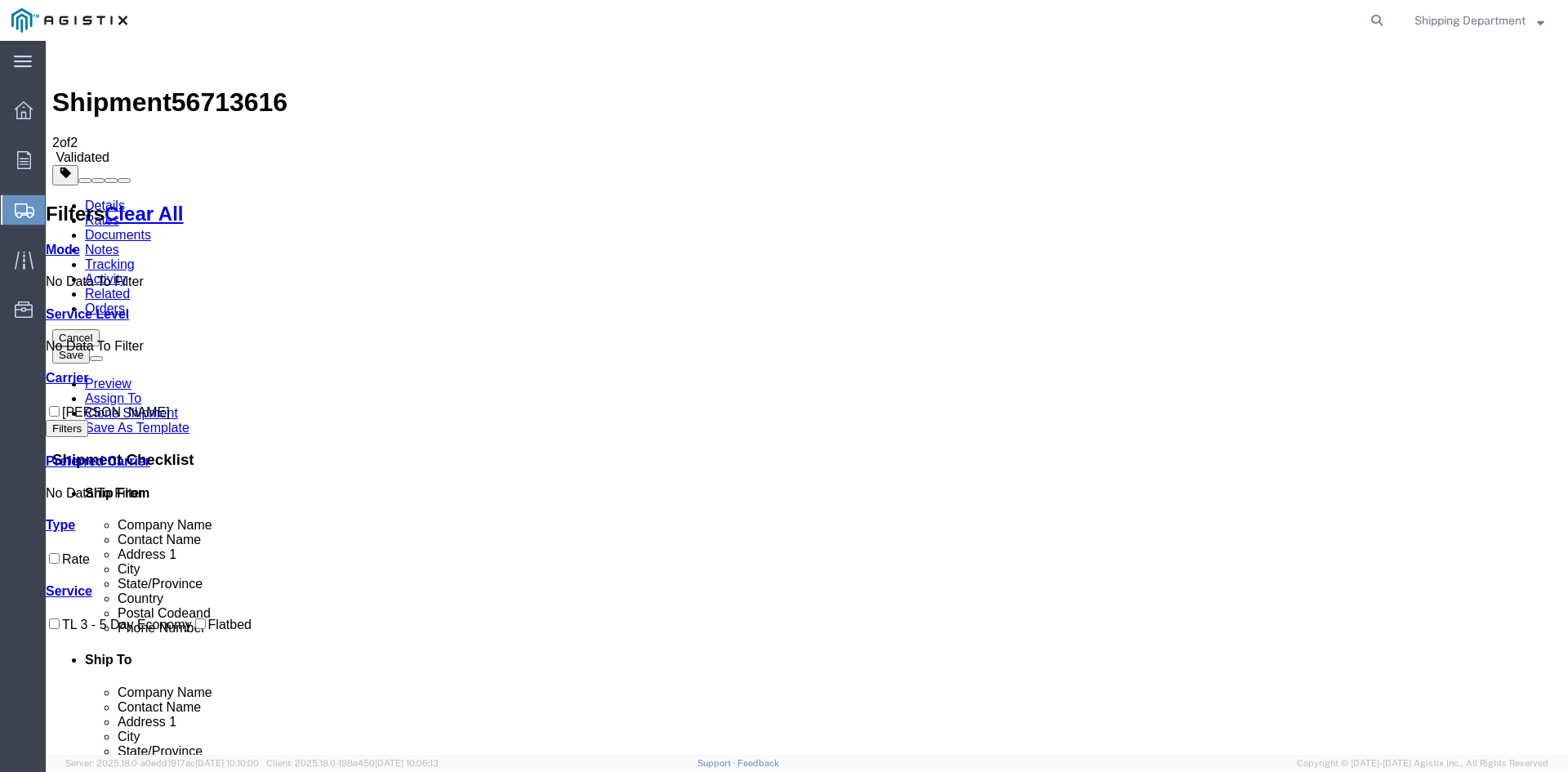
checkbox input "true"
